Goal: Task Accomplishment & Management: Manage account settings

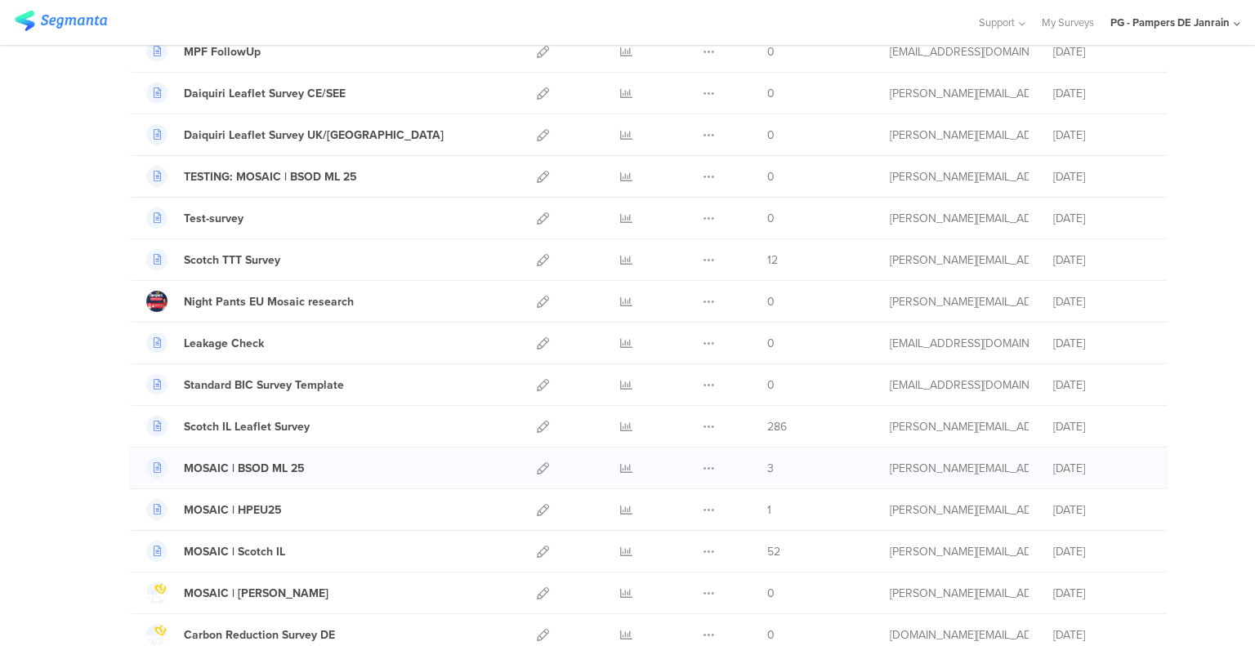
scroll to position [245, 0]
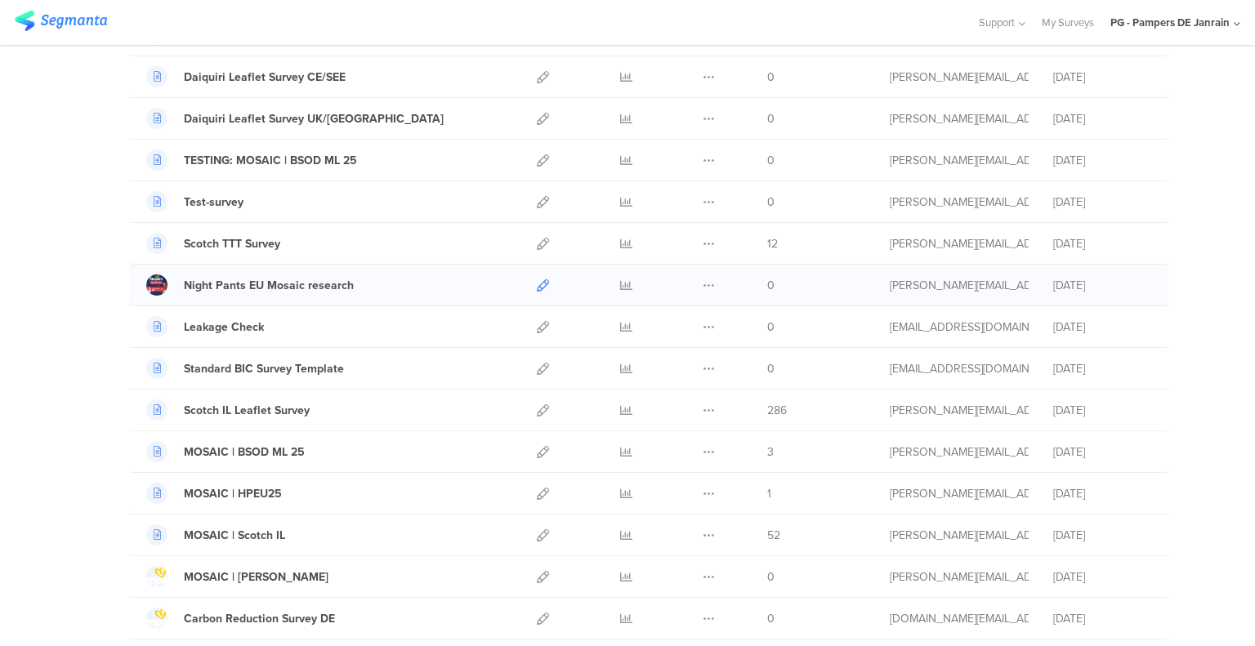
click at [537, 282] on icon at bounding box center [543, 285] width 12 height 12
click at [1224, 15] on div "PG - Pampers DE Janrain" at bounding box center [1169, 23] width 119 height 16
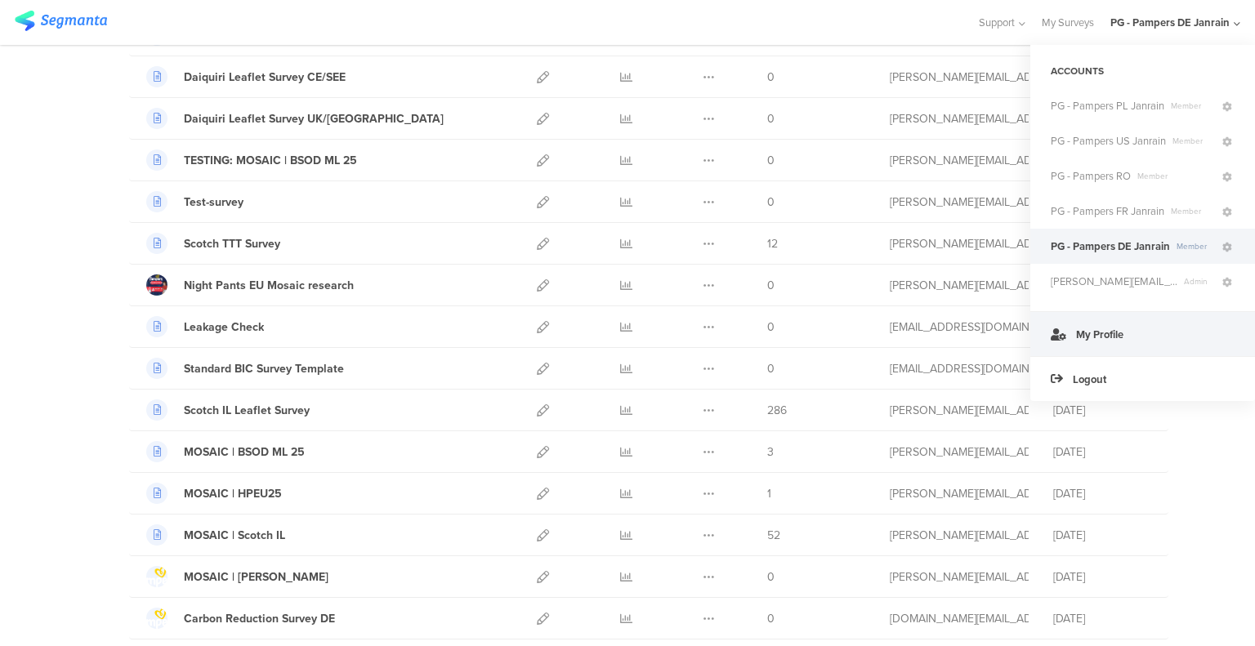
click at [1091, 339] on span "My Profile" at bounding box center [1099, 335] width 47 height 16
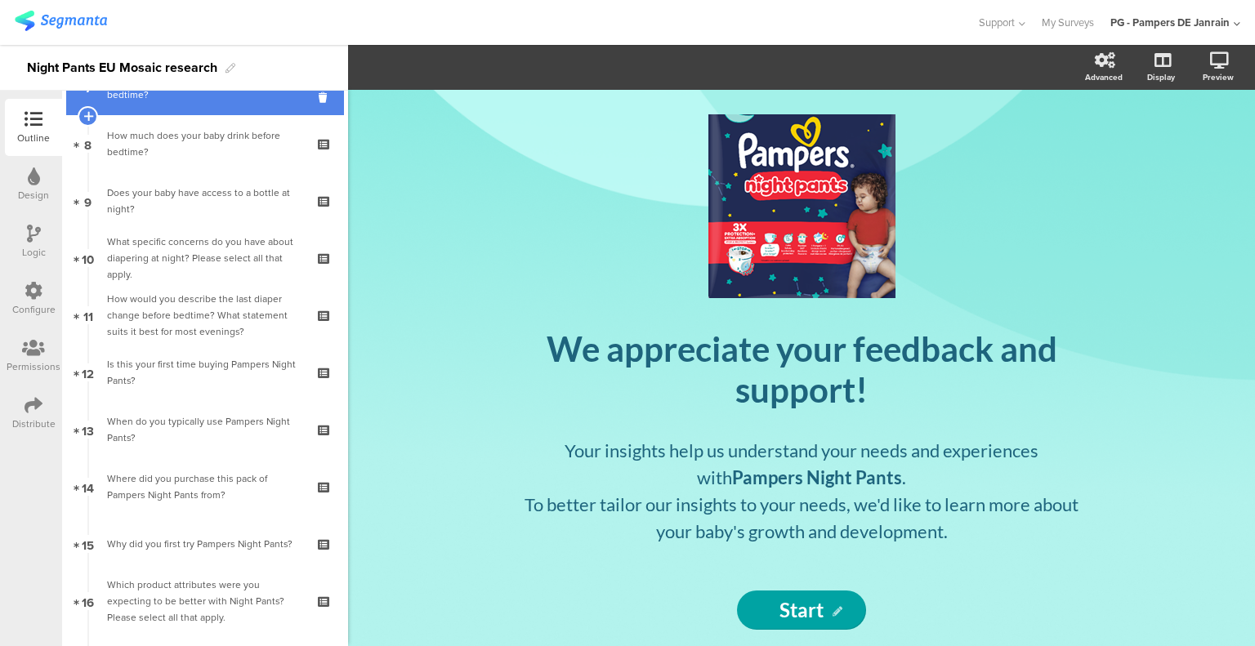
scroll to position [1147, 0]
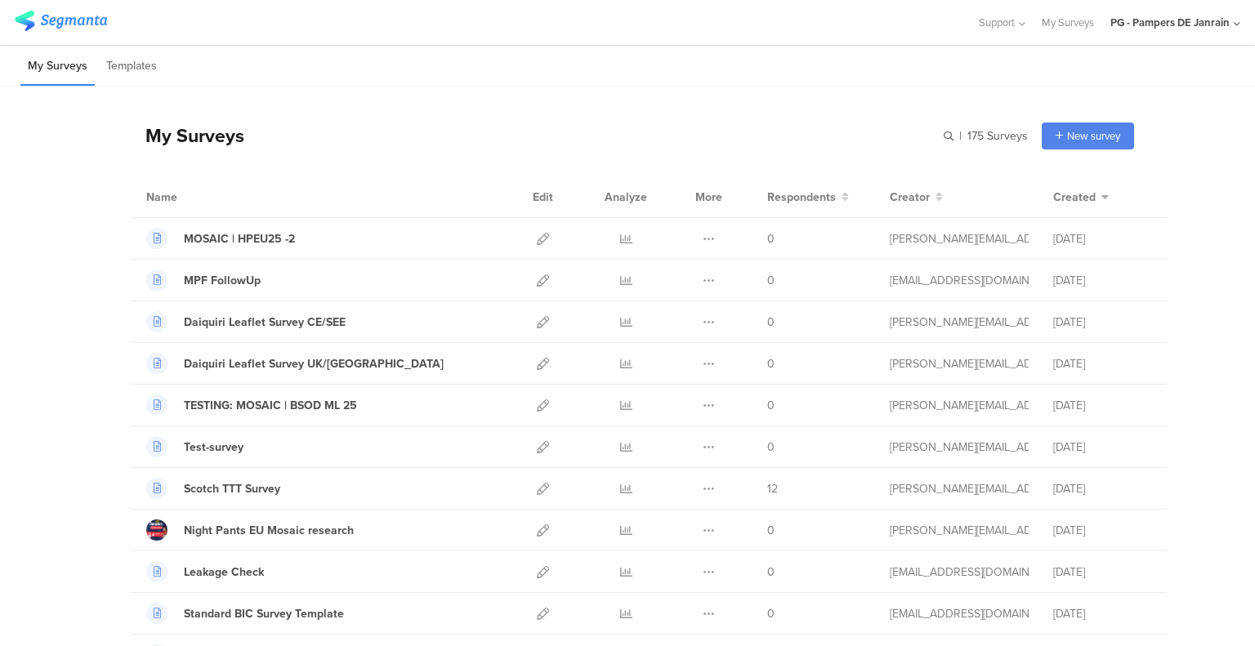
click at [1197, 25] on div "PG - Pampers DE Janrain" at bounding box center [1169, 23] width 119 height 16
